Goal: Navigation & Orientation: Find specific page/section

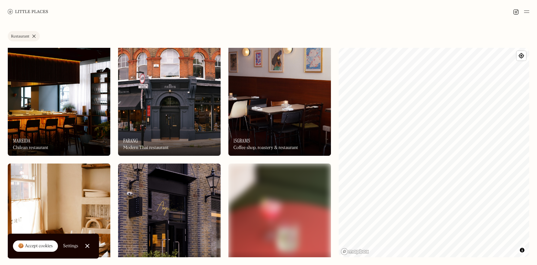
scroll to position [16, 0]
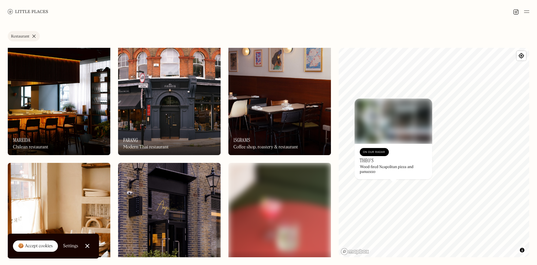
click at [418, 154] on div "© Mapbox © OpenStreetMap Improve this map On Our Radar Theo's Wood-fired Neapol…" at bounding box center [433, 152] width 191 height 209
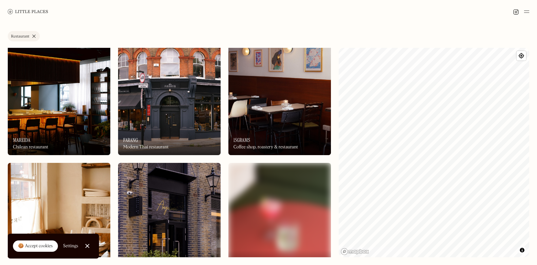
click at [285, 80] on div "Label Restaurant Wine bar Restaurant Coffee shop Bakery Deli Bar Taproom Bottle…" at bounding box center [268, 144] width 537 height 242
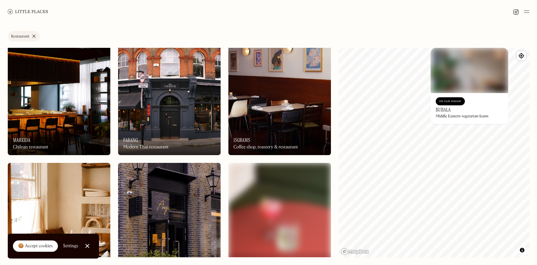
click at [12, 11] on img at bounding box center [28, 11] width 40 height 5
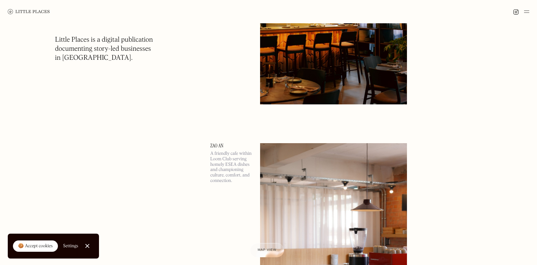
scroll to position [174, 0]
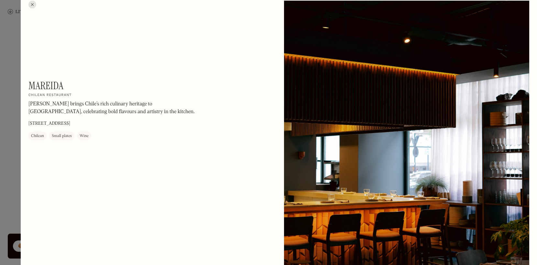
scroll to position [7, 0]
click at [9, 143] on div at bounding box center [268, 132] width 537 height 265
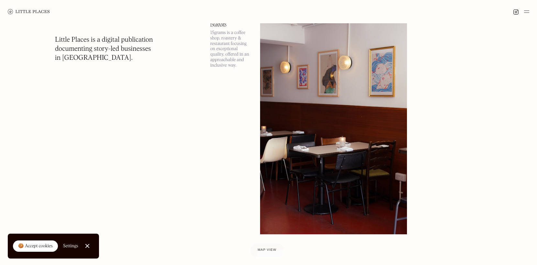
scroll to position [1546, 0]
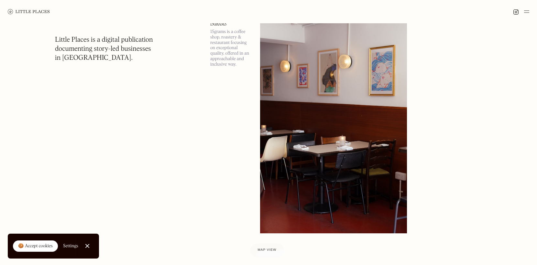
click at [304, 122] on img at bounding box center [333, 127] width 147 height 212
